Goal: Task Accomplishment & Management: Use online tool/utility

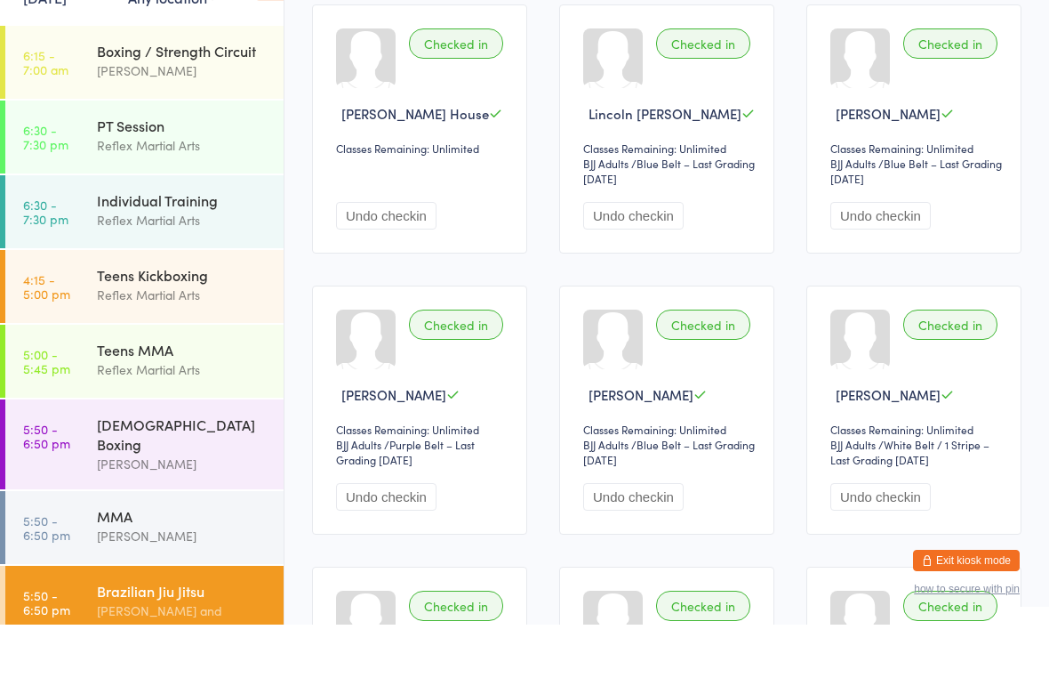
scroll to position [71, 0]
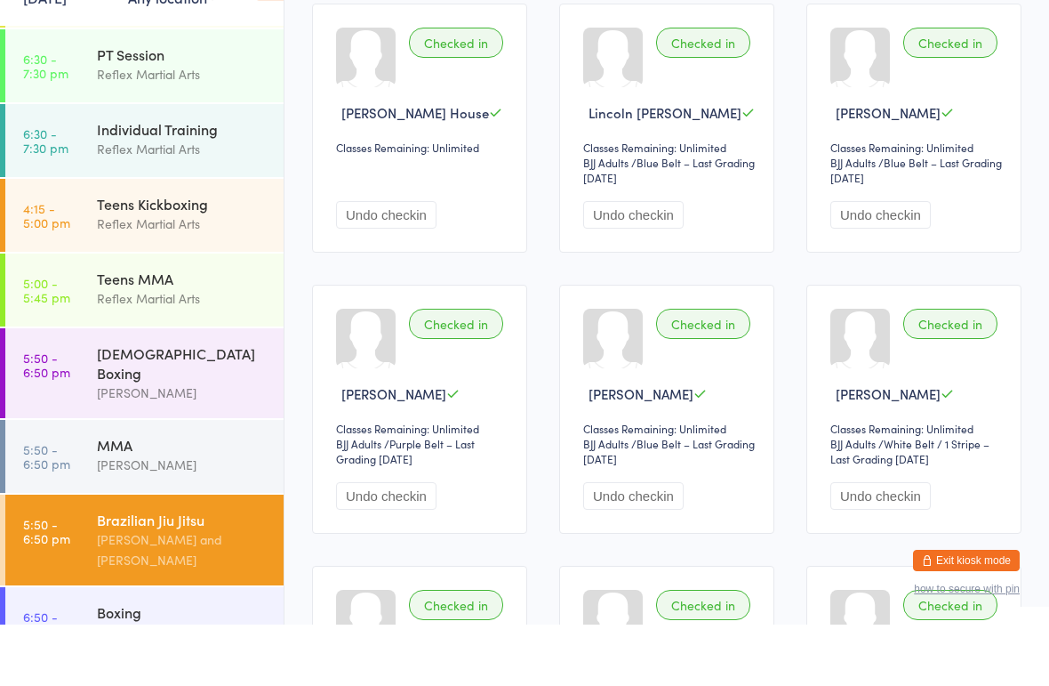
click at [96, 648] on link "6:50 - 7:50 pm Boxing [PERSON_NAME]" at bounding box center [144, 684] width 278 height 73
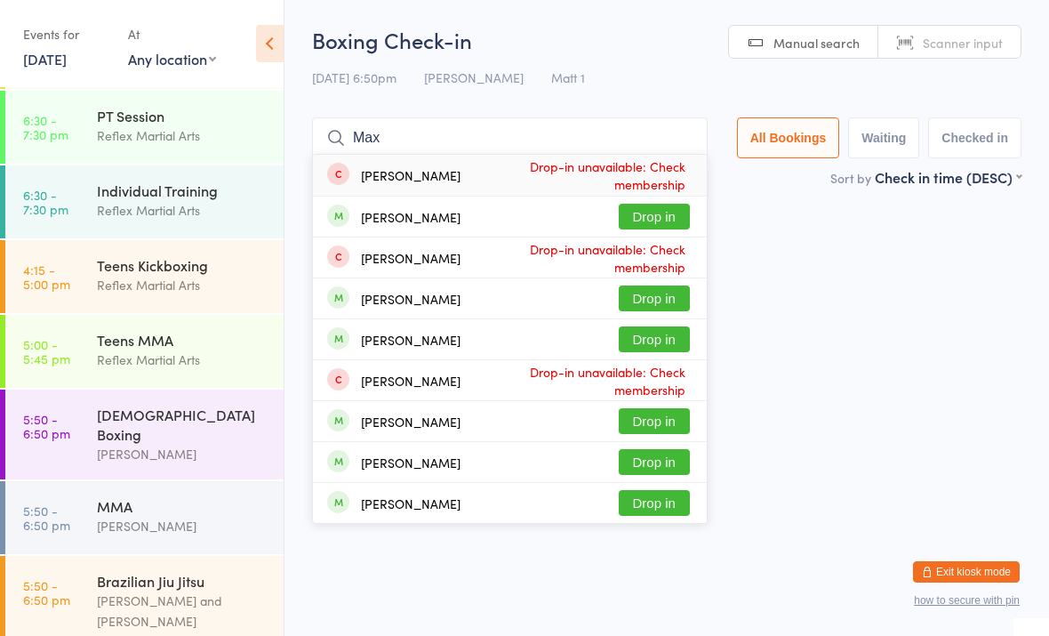
type input "Max"
click at [634, 332] on button "Drop in" at bounding box center [654, 339] width 71 height 26
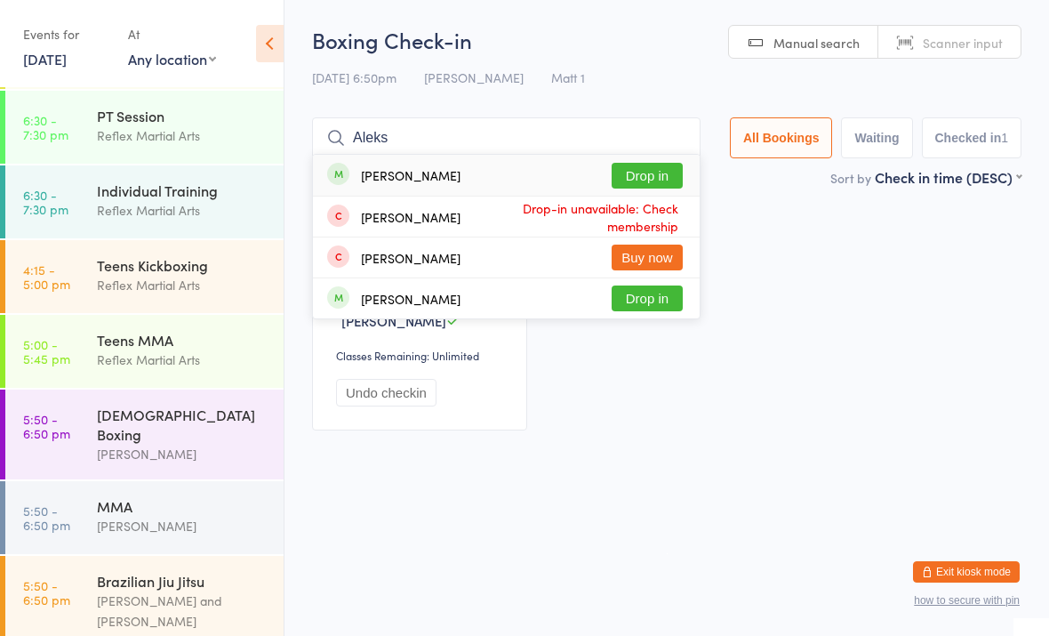
type input "Aleks"
click at [631, 168] on button "Drop in" at bounding box center [647, 176] width 71 height 26
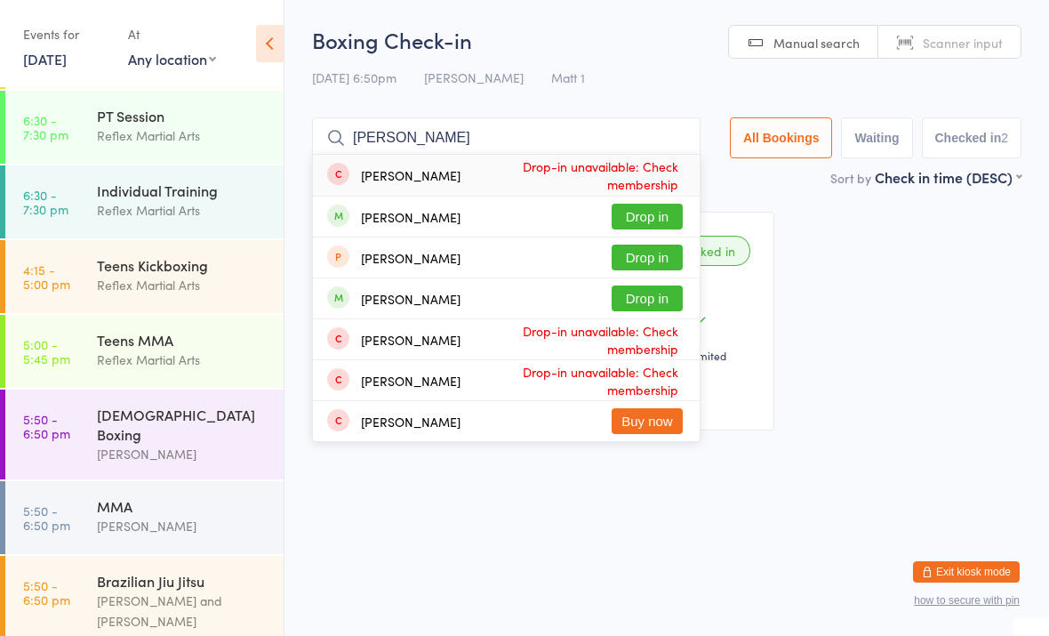
type input "[PERSON_NAME]"
click at [640, 208] on button "Drop in" at bounding box center [647, 217] width 71 height 26
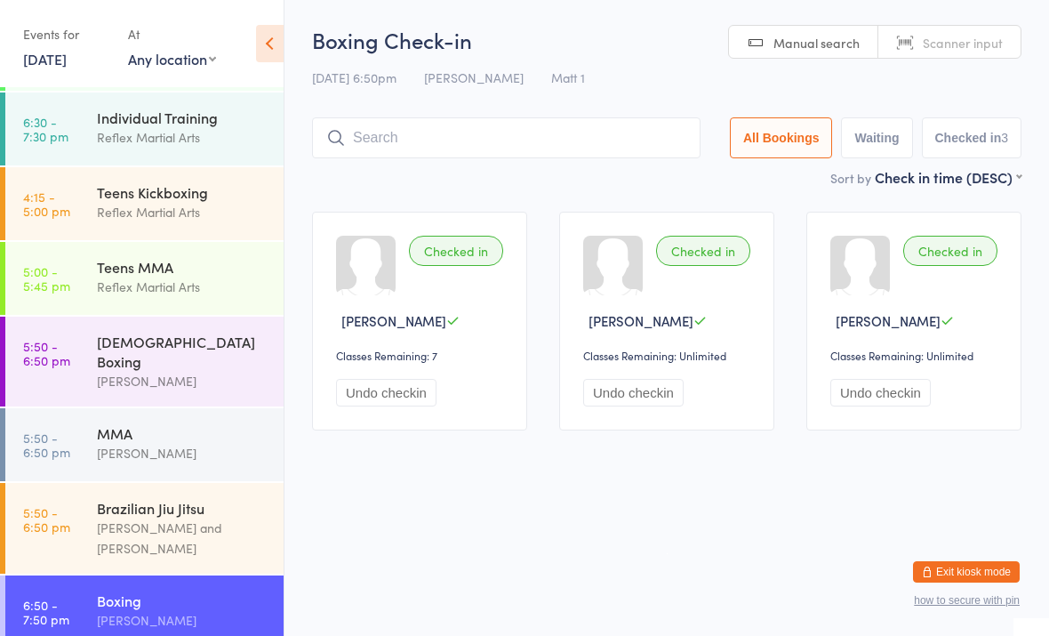
scroll to position [143, 0]
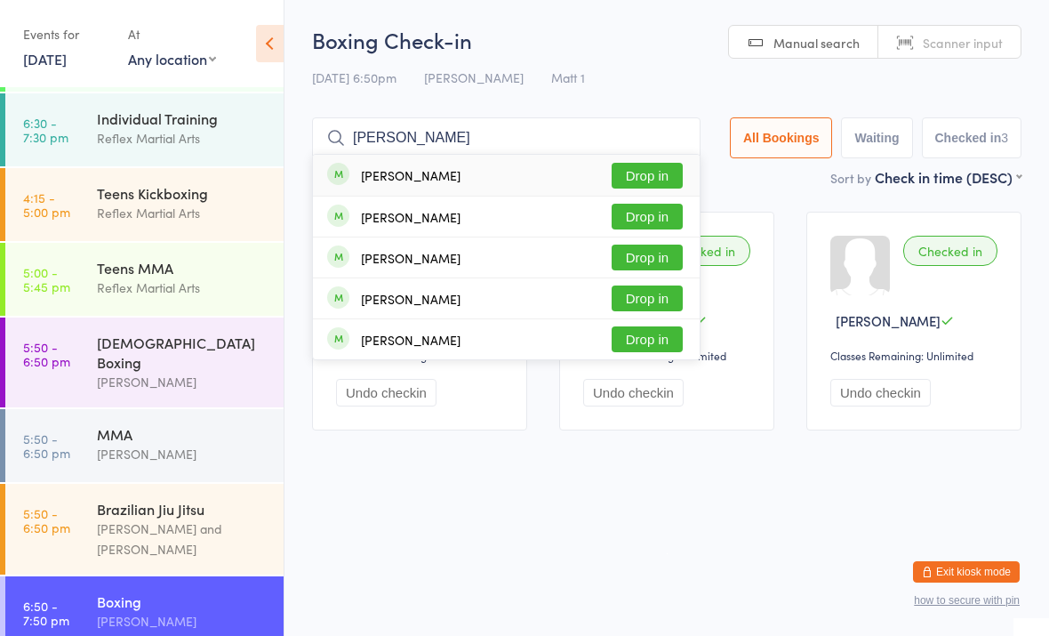
type input "[PERSON_NAME]"
click at [494, 160] on div "[PERSON_NAME] Drop in" at bounding box center [506, 175] width 387 height 41
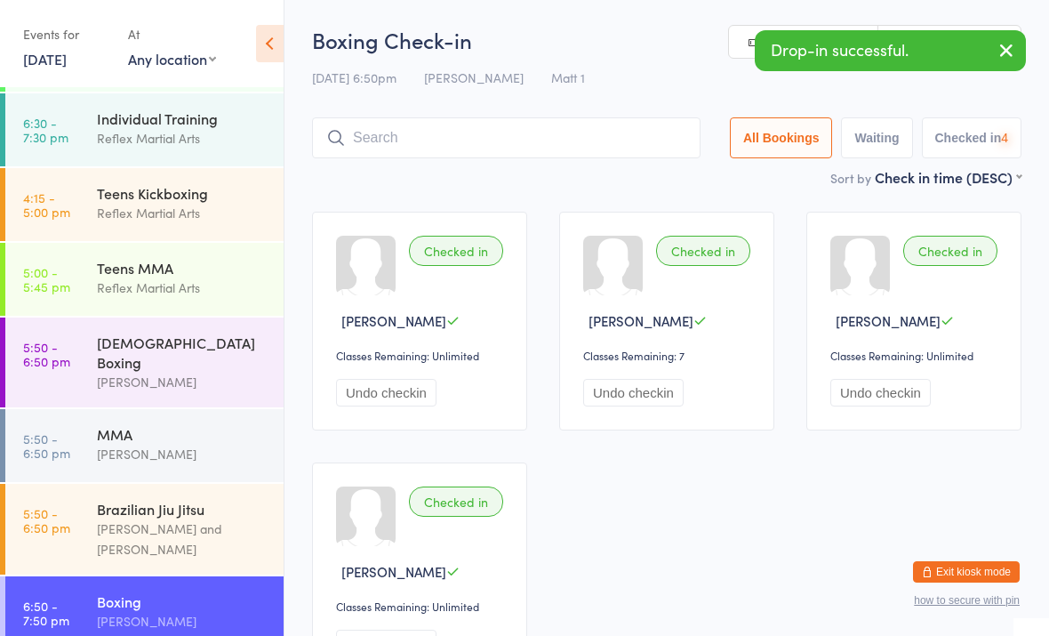
scroll to position [121, 0]
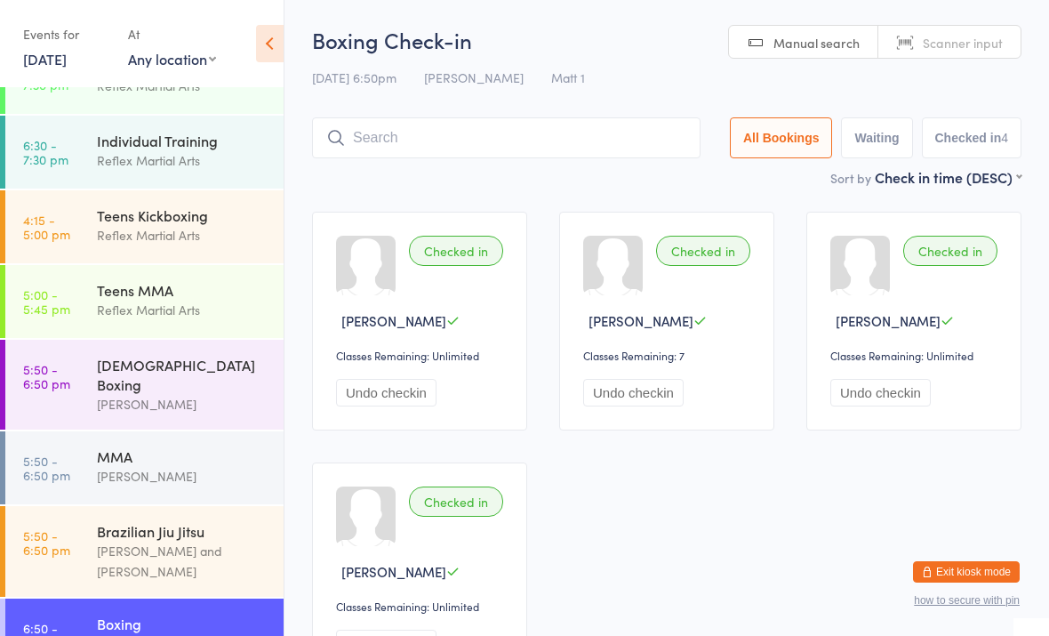
click at [69, 528] on time "5:50 - 6:50 pm" at bounding box center [46, 542] width 47 height 28
